Goal: Entertainment & Leisure: Consume media (video, audio)

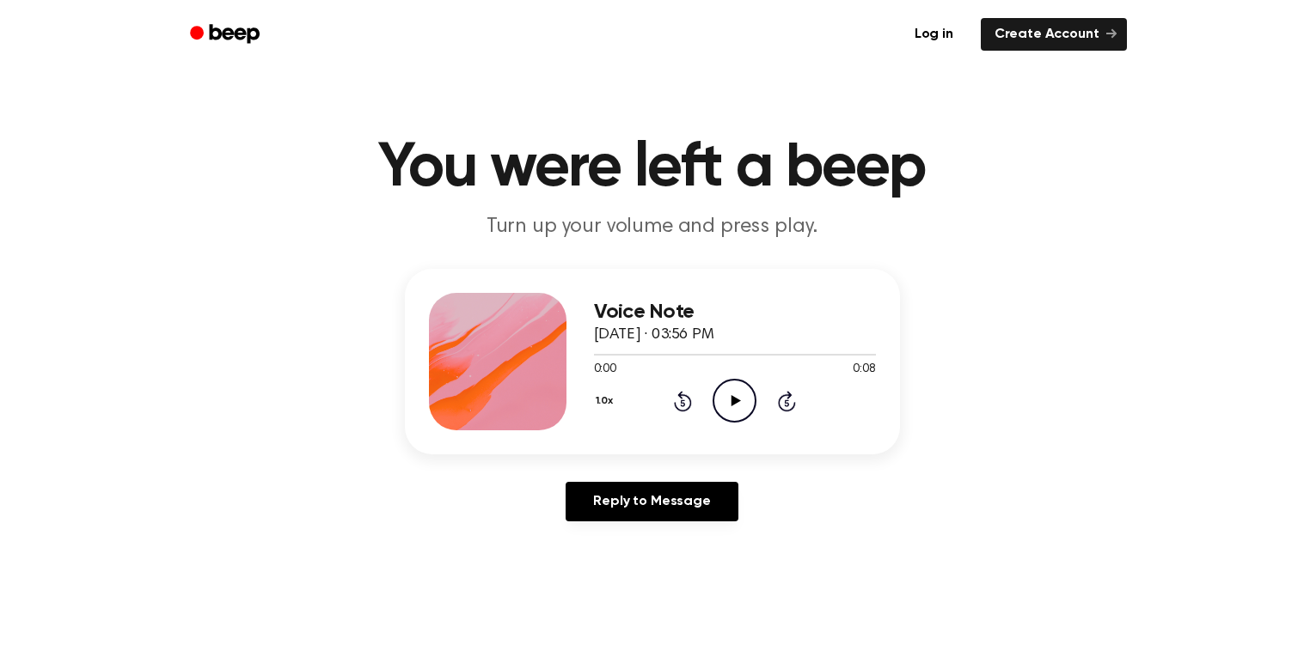
click at [733, 398] on icon at bounding box center [735, 400] width 9 height 11
click at [717, 392] on icon "Play Audio" at bounding box center [734, 401] width 44 height 44
click at [724, 394] on icon "Play Audio" at bounding box center [734, 401] width 44 height 44
click at [732, 399] on icon at bounding box center [735, 400] width 9 height 11
click at [729, 405] on icon "Play Audio" at bounding box center [734, 401] width 44 height 44
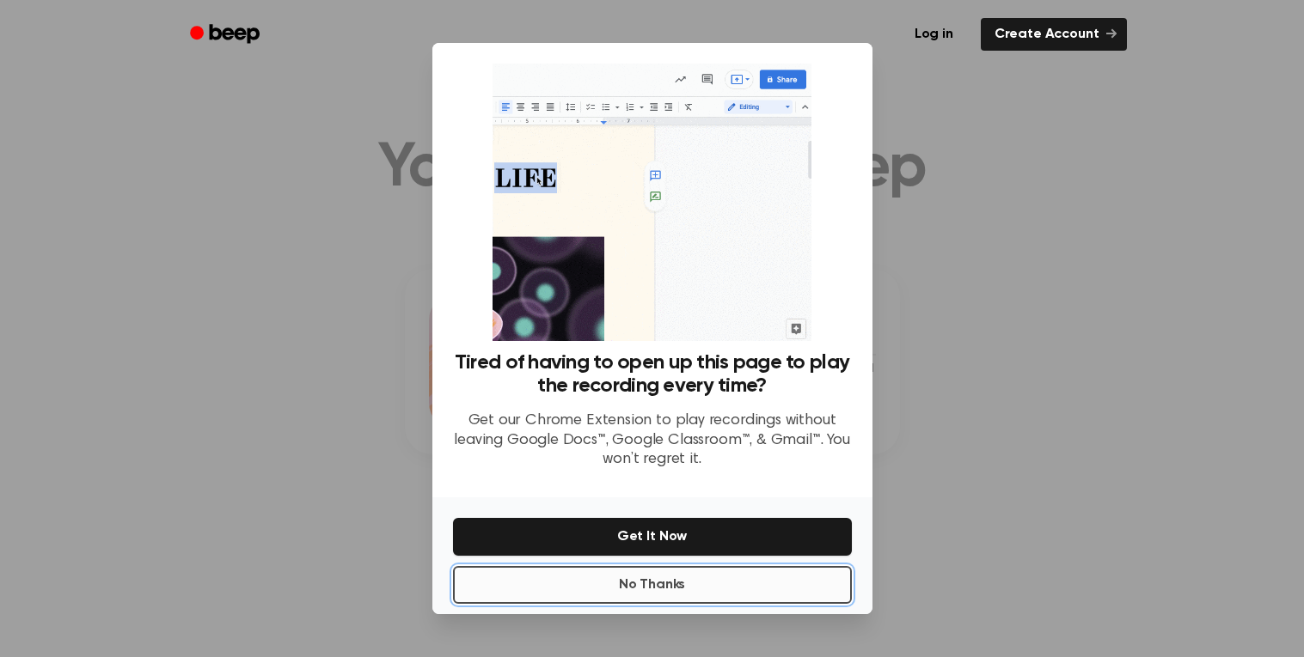
click at [549, 596] on button "No Thanks" at bounding box center [652, 585] width 399 height 38
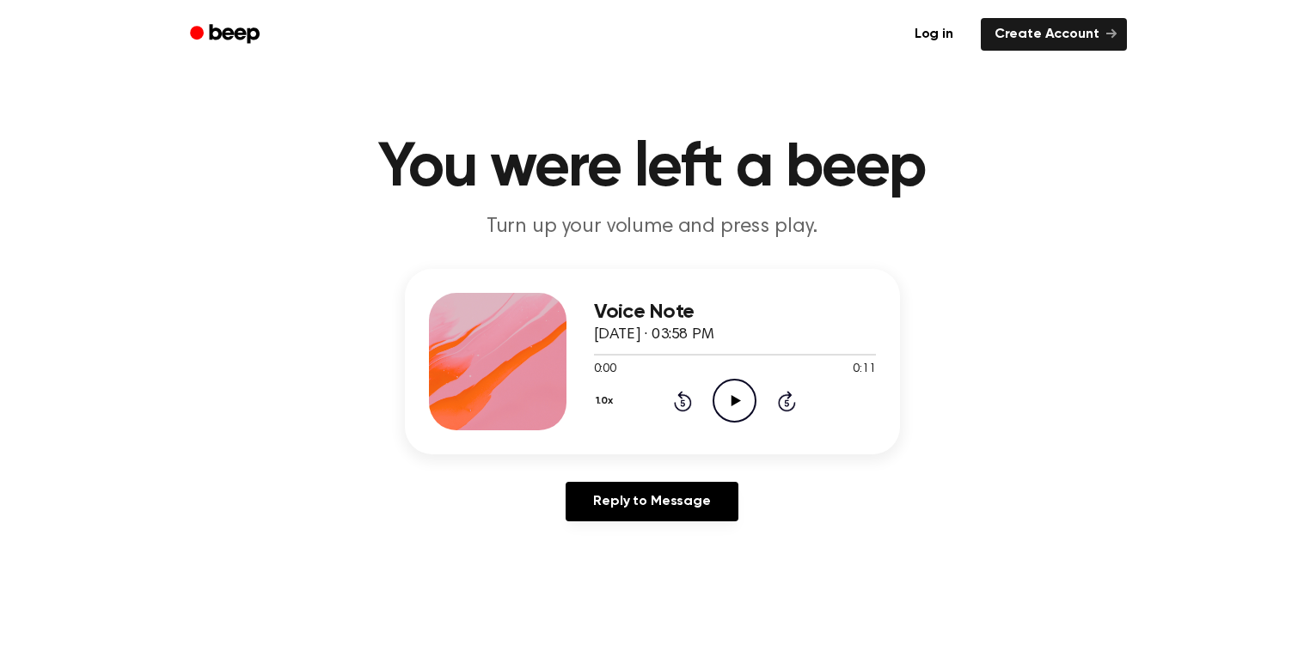
click at [721, 402] on icon "Play Audio" at bounding box center [734, 401] width 44 height 44
click at [737, 400] on icon at bounding box center [735, 400] width 9 height 11
click at [742, 405] on icon "Play Audio" at bounding box center [734, 401] width 44 height 44
click at [724, 393] on icon "Play Audio" at bounding box center [734, 401] width 44 height 44
click at [737, 404] on icon "Play Audio" at bounding box center [734, 401] width 44 height 44
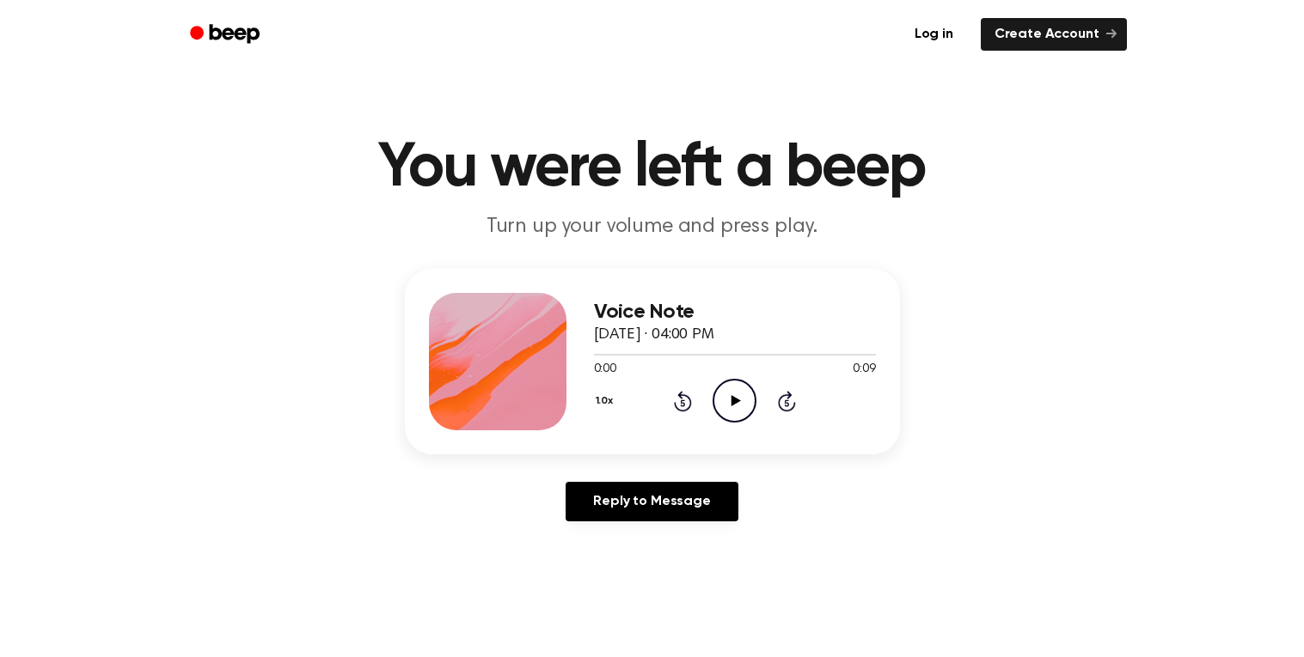
click at [728, 399] on icon "Play Audio" at bounding box center [734, 401] width 44 height 44
